Goal: Contribute content: Contribute content

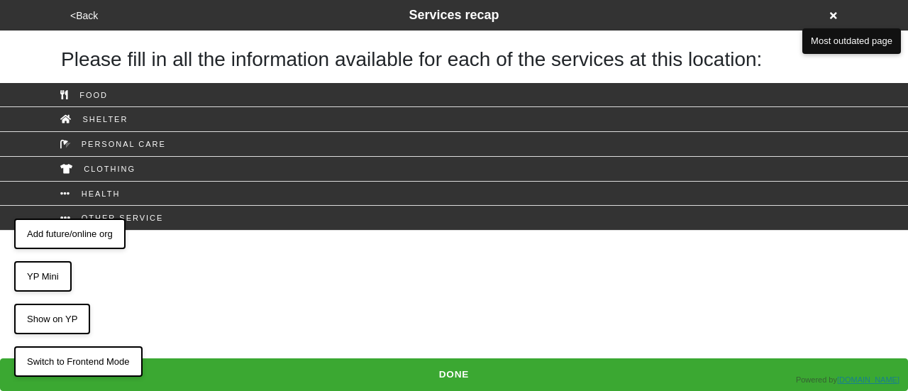
click at [67, 241] on button "Add future/online org" at bounding box center [69, 234] width 111 height 31
click at [94, 232] on button "Add future/online org" at bounding box center [69, 234] width 111 height 31
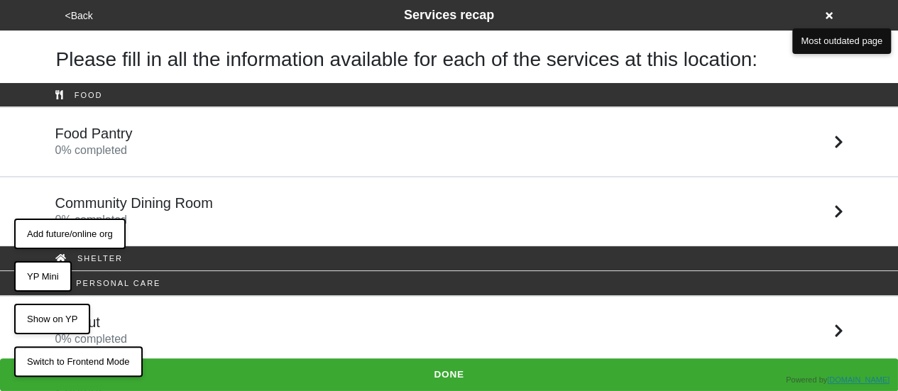
click at [94, 232] on button "Add future/online org" at bounding box center [69, 234] width 111 height 31
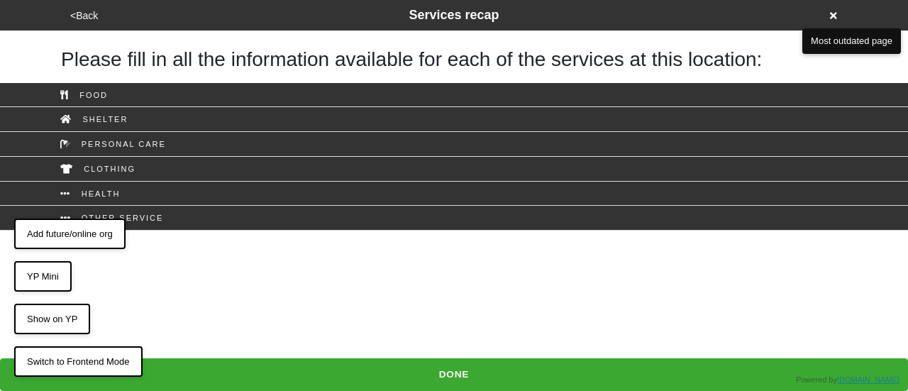
click at [57, 238] on button "Add future/online org" at bounding box center [69, 234] width 111 height 31
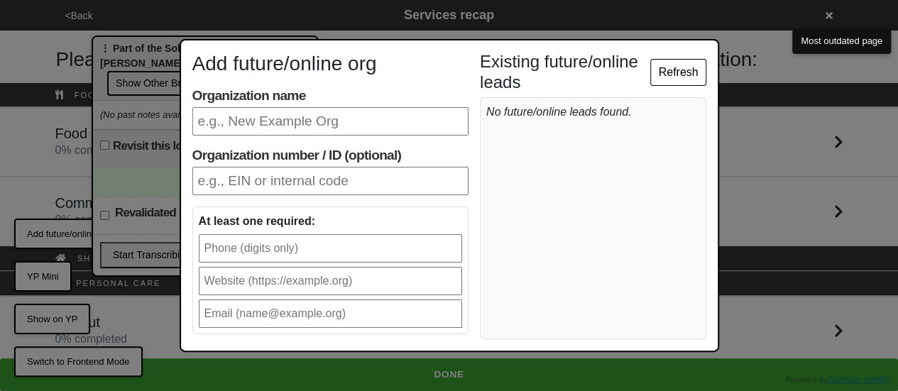
click at [766, 131] on div "Add future/online org Organization name Organization number / ID (optional) At …" at bounding box center [449, 195] width 898 height 391
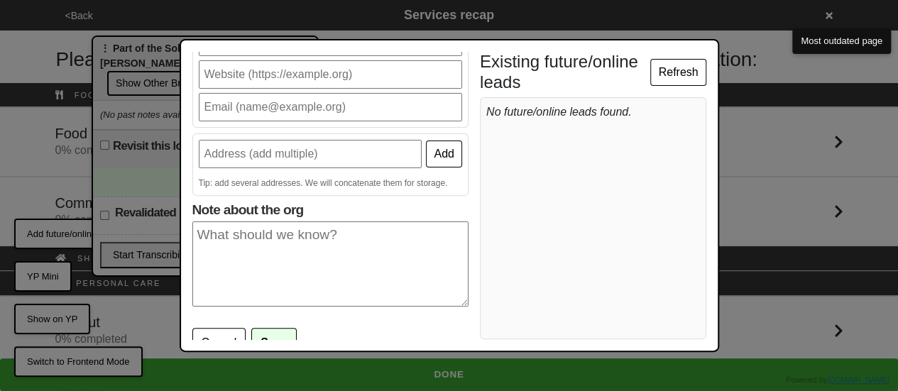
scroll to position [222, 0]
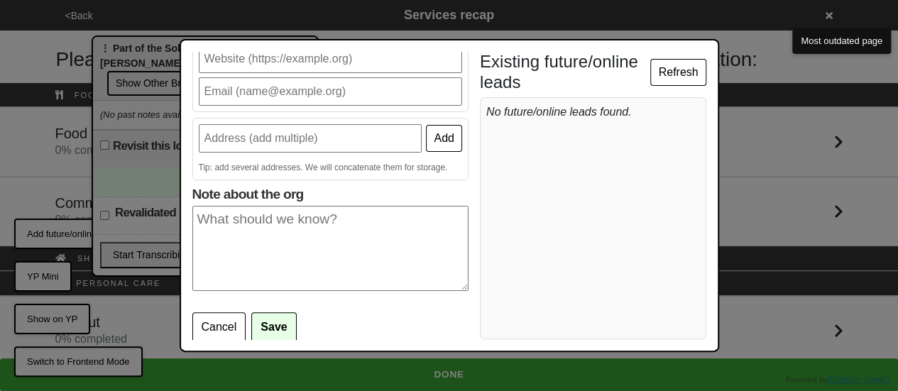
click at [230, 320] on button "Cancel" at bounding box center [219, 327] width 54 height 30
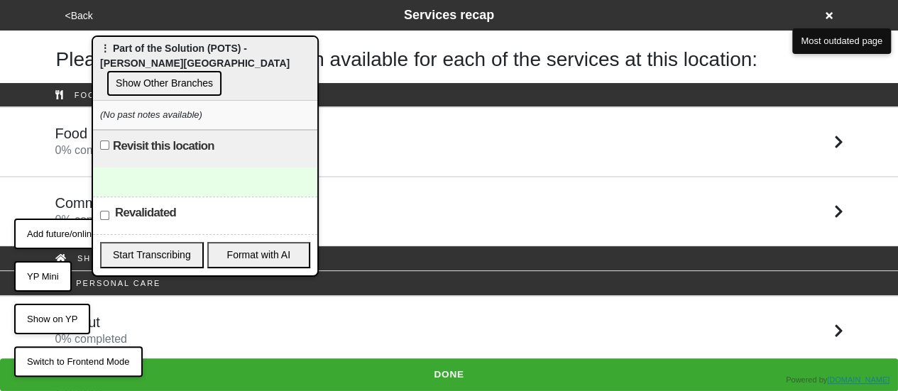
click at [57, 231] on button "Add future/online org" at bounding box center [69, 234] width 111 height 31
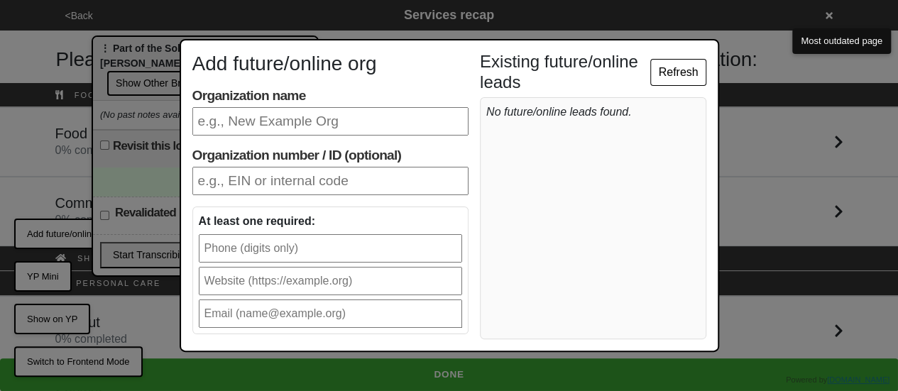
click at [326, 117] on input "Organization name" at bounding box center [330, 121] width 276 height 28
type input "Streetlives"
type input "9173101841"
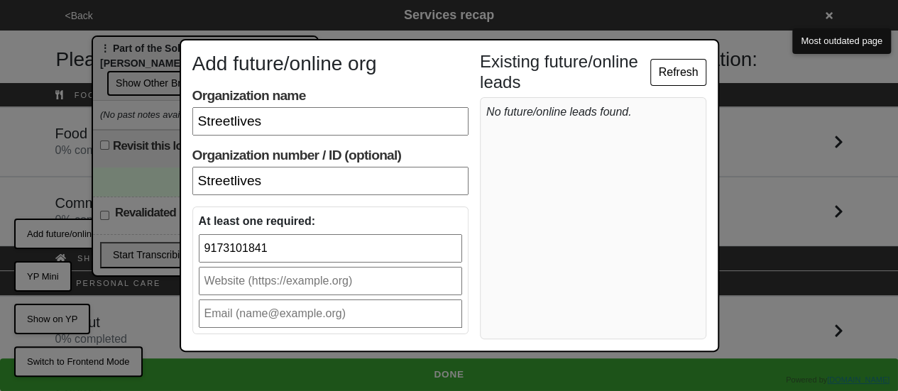
type input "[EMAIL_ADDRESS][DOMAIN_NAME]"
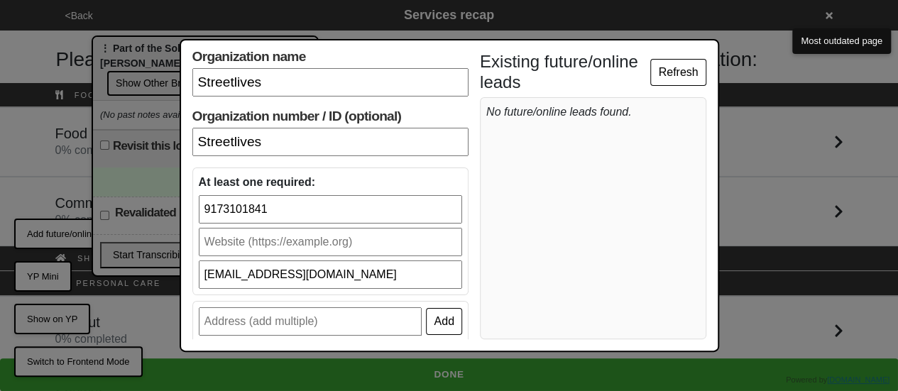
scroll to position [71, 0]
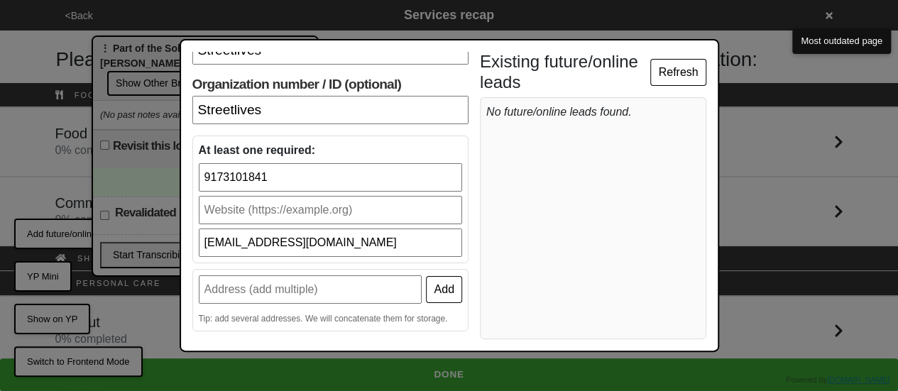
click at [278, 208] on input "text" at bounding box center [330, 210] width 263 height 28
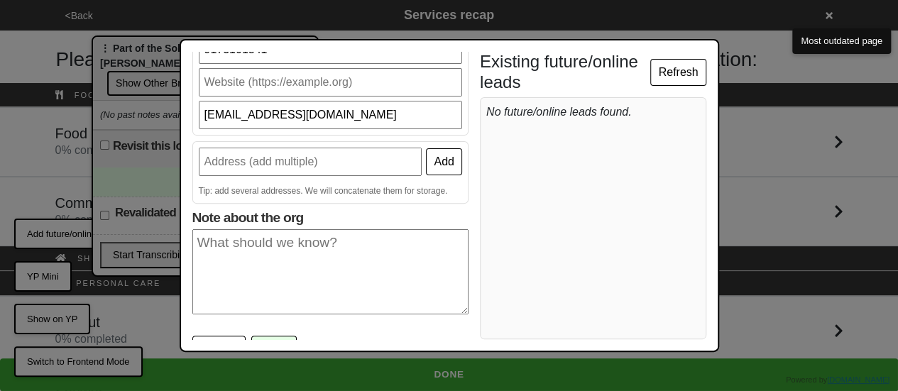
scroll to position [222, 0]
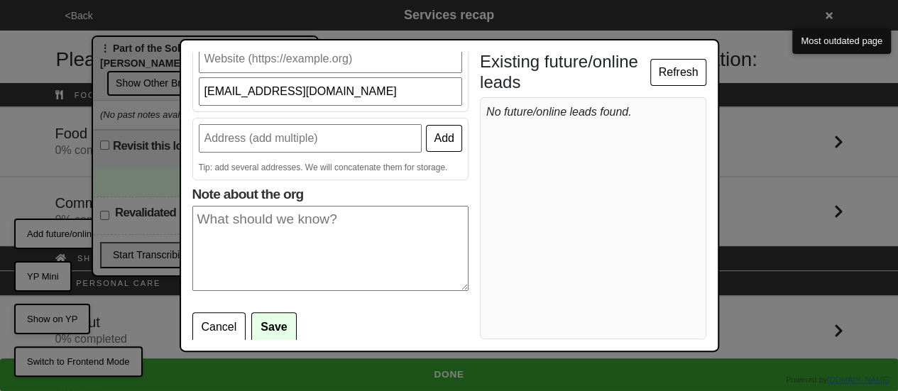
click at [299, 144] on input "text" at bounding box center [311, 138] width 224 height 28
type input "[STREET_ADDRESS]"
click at [431, 140] on button "Add" at bounding box center [443, 138] width 35 height 27
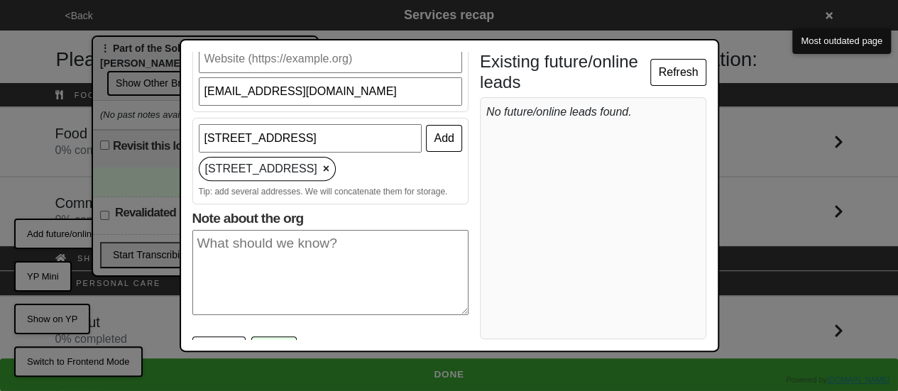
click at [225, 135] on input "[STREET_ADDRESS]" at bounding box center [311, 138] width 224 height 28
type input "[STREET_ADDRESS]"
click at [427, 143] on button "Add" at bounding box center [443, 138] width 35 height 27
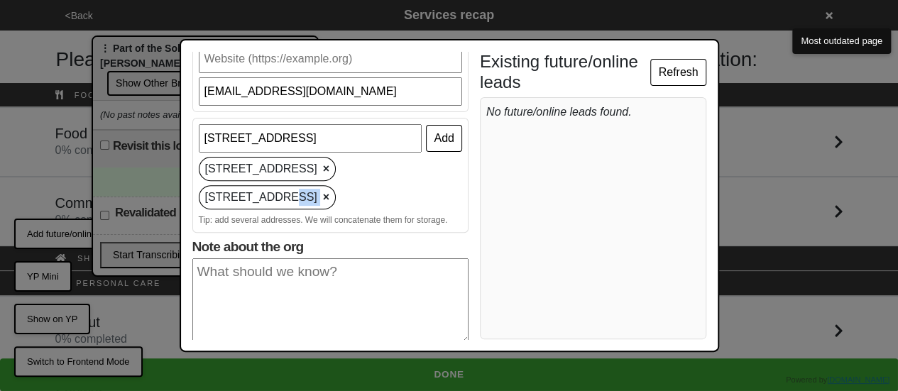
click at [336, 185] on div "[STREET_ADDRESS] ×" at bounding box center [268, 197] width 138 height 24
click at [329, 189] on span "×" at bounding box center [326, 197] width 6 height 17
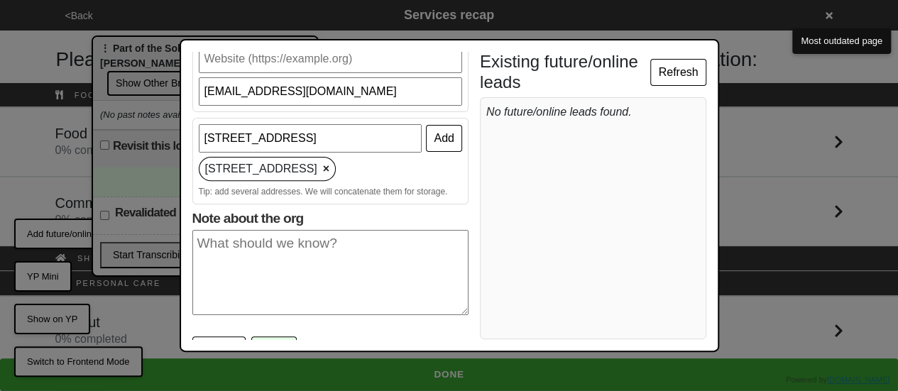
click at [267, 263] on textarea "Note about the org" at bounding box center [330, 272] width 276 height 85
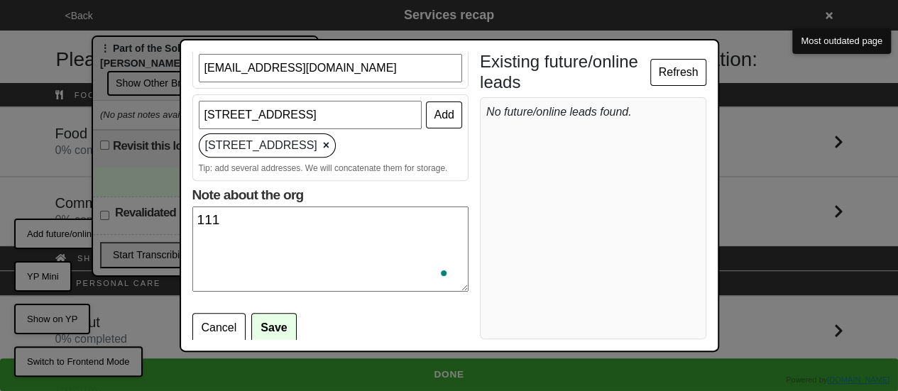
scroll to position [246, 0]
type textarea "111"
click at [275, 320] on button "Save" at bounding box center [273, 328] width 45 height 30
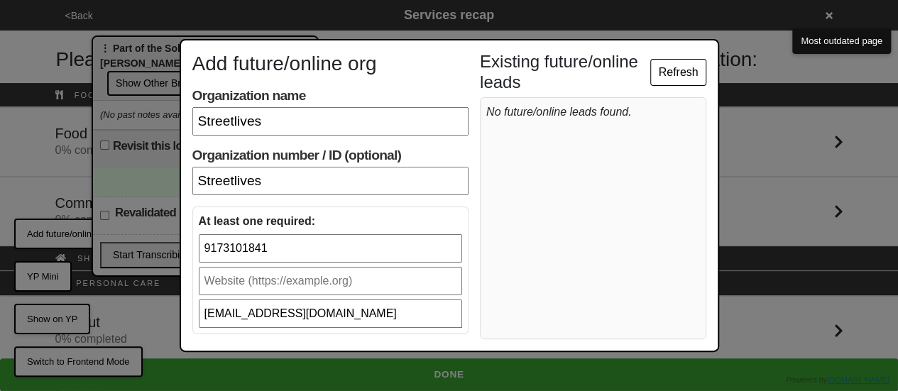
click at [313, 180] on input "Streetlives" at bounding box center [330, 181] width 276 height 28
click at [679, 71] on button "Refresh" at bounding box center [677, 72] width 55 height 27
click at [214, 154] on label "Organization number / ID (optional) Streetlives" at bounding box center [330, 171] width 276 height 48
click at [214, 167] on input "Streetlives" at bounding box center [330, 181] width 276 height 28
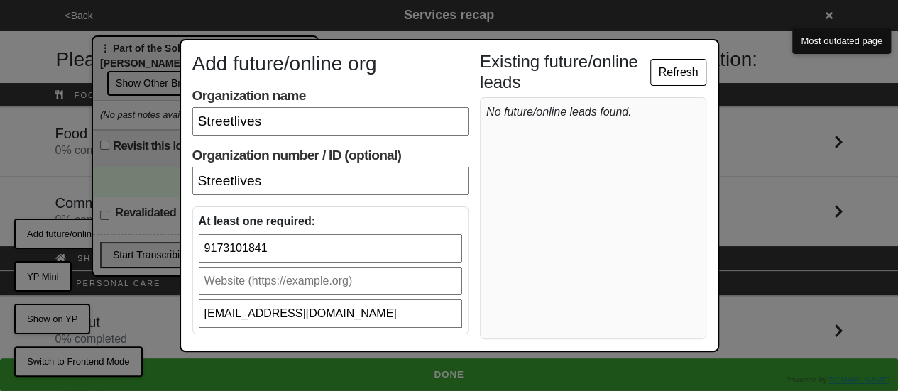
click at [214, 154] on label "Organization number / ID (optional) Streetlives" at bounding box center [330, 171] width 276 height 48
click at [214, 167] on input "Streetlives" at bounding box center [330, 181] width 276 height 28
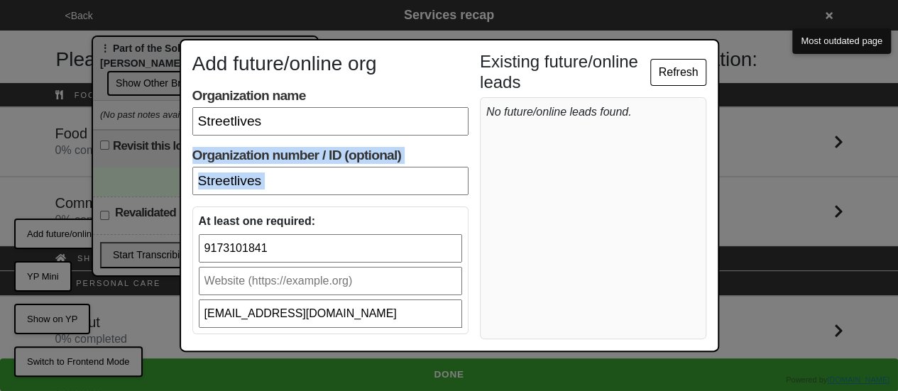
click at [214, 154] on label "Organization number / ID (optional) Streetlives" at bounding box center [330, 171] width 276 height 48
click at [214, 167] on input "Streetlives" at bounding box center [330, 181] width 276 height 28
click at [227, 153] on label "Organization number / ID (optional) Streetlives" at bounding box center [330, 171] width 276 height 48
click at [227, 167] on input "Streetlives" at bounding box center [330, 181] width 276 height 28
drag, startPoint x: 390, startPoint y: 155, endPoint x: 191, endPoint y: 158, distance: 198.7
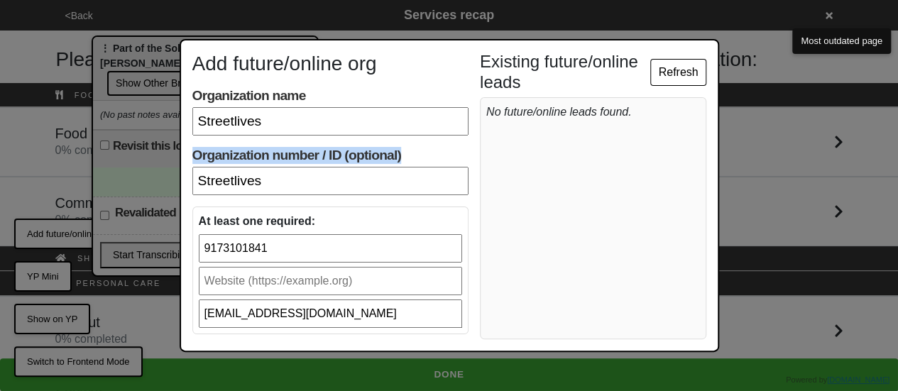
click at [191, 158] on div "Add future/online org Organization name Streetlives Organization number / ID (o…" at bounding box center [449, 195] width 539 height 313
copy label "Organization number / ID (optional)"
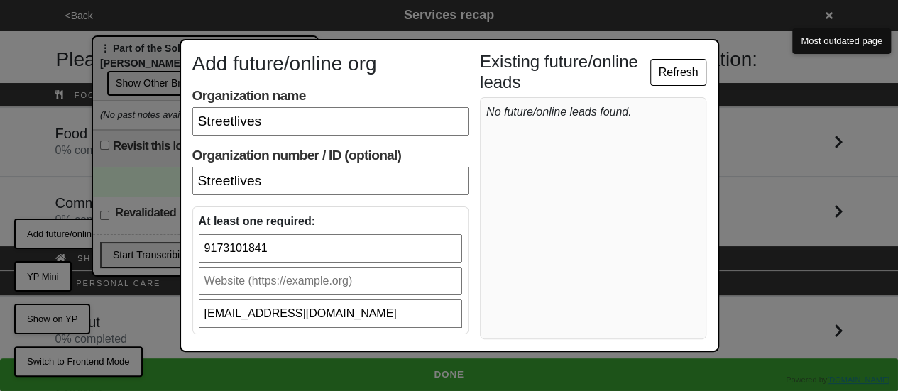
click at [813, 250] on div "Add future/online org Organization name Streetlives Organization number / ID (o…" at bounding box center [449, 195] width 898 height 391
